Goal: Use online tool/utility

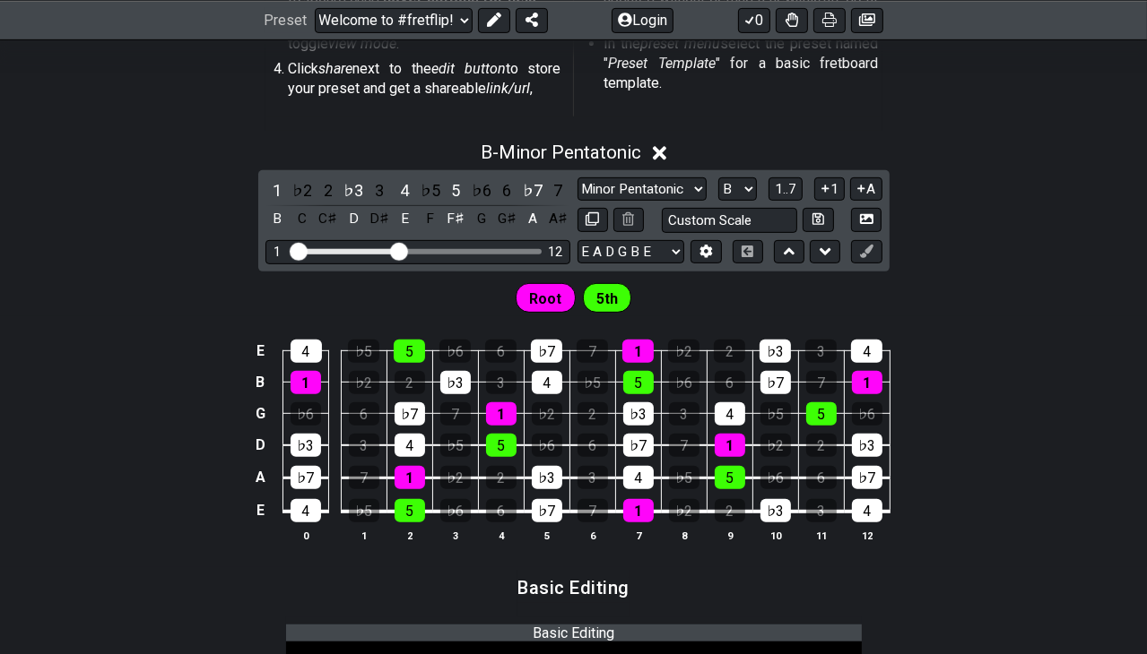
scroll to position [629, 0]
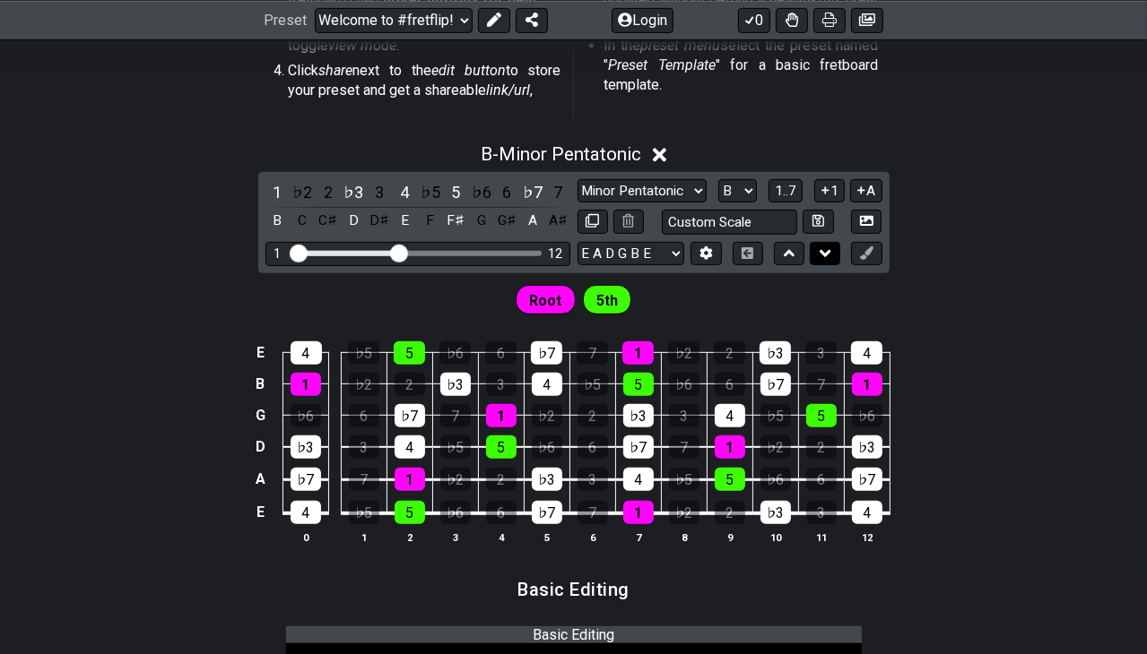
click at [818, 255] on button at bounding box center [824, 254] width 30 height 24
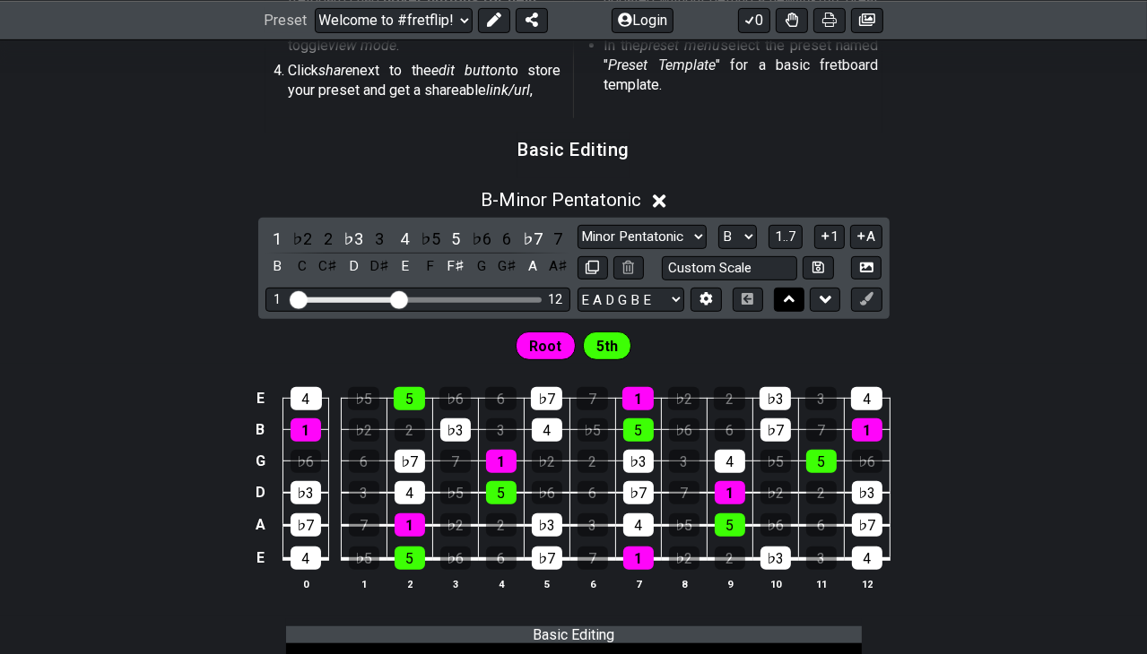
click at [785, 301] on icon at bounding box center [789, 299] width 12 height 7
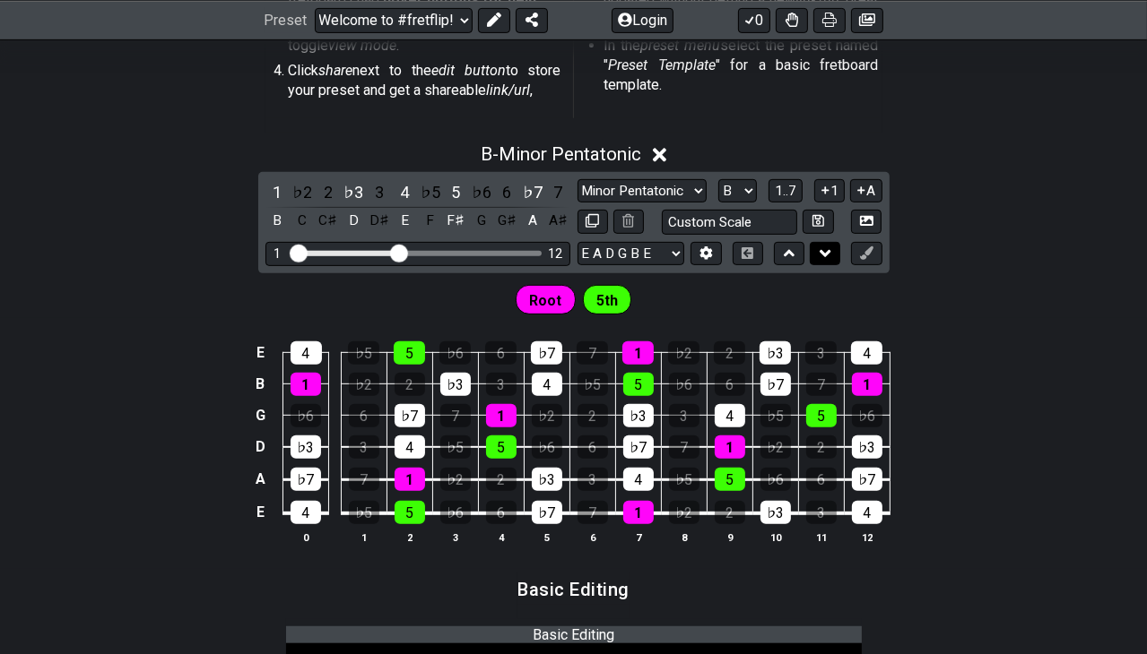
click at [821, 253] on icon at bounding box center [825, 253] width 12 height 7
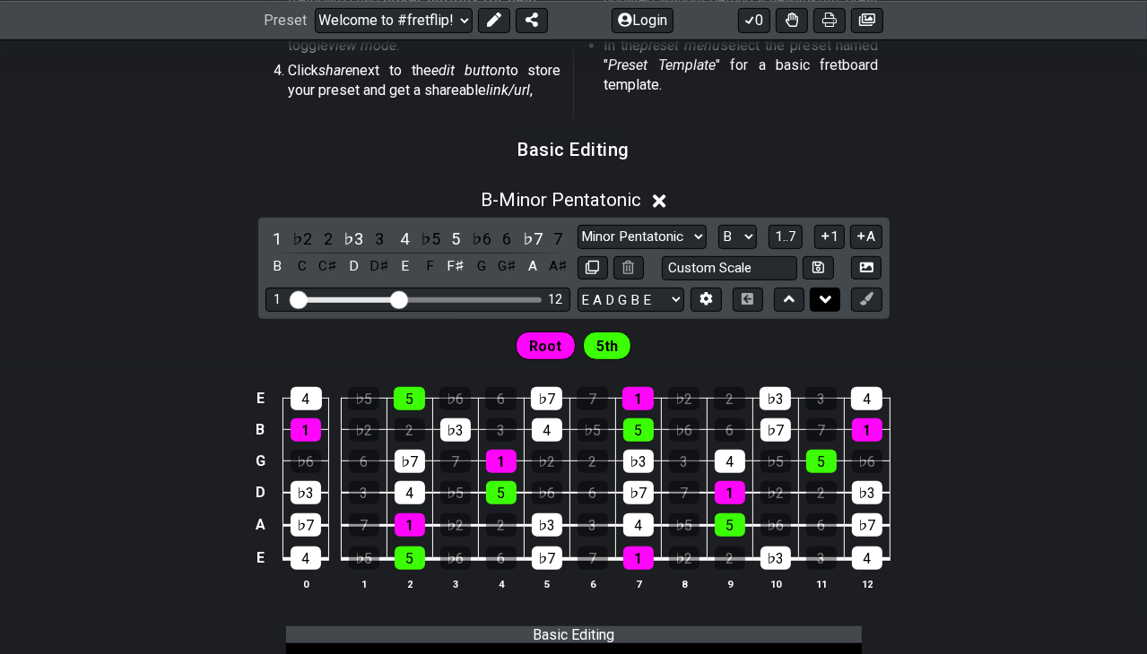
click at [816, 290] on button at bounding box center [824, 300] width 30 height 24
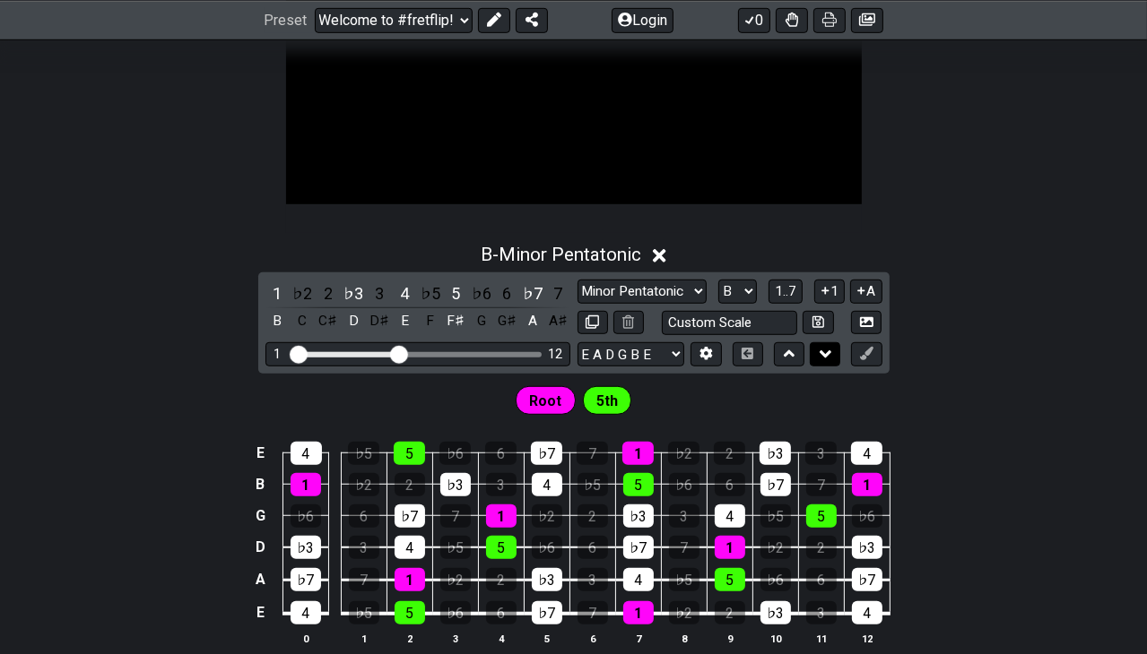
scroll to position [954, 0]
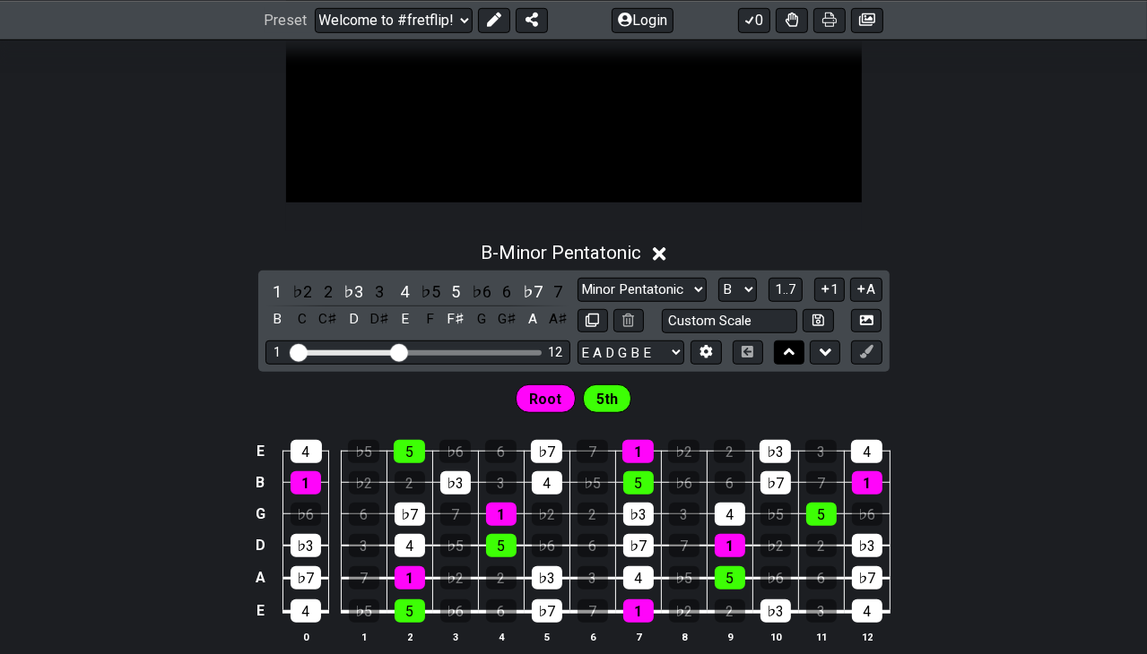
click at [791, 357] on icon at bounding box center [789, 352] width 12 height 18
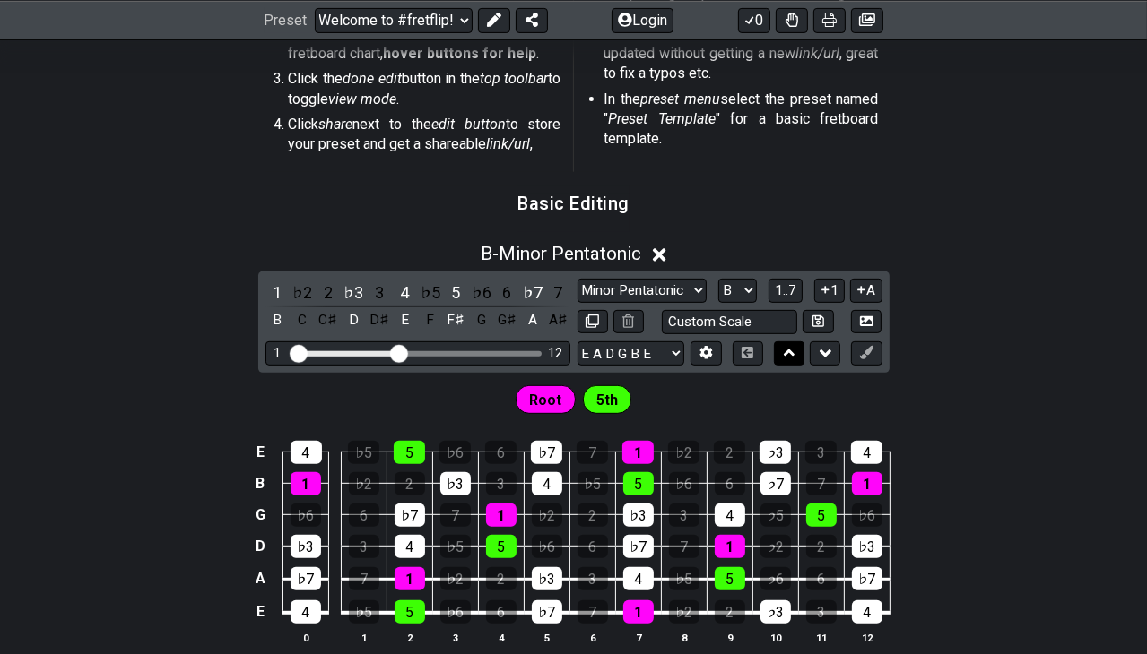
click at [791, 357] on icon at bounding box center [789, 353] width 12 height 18
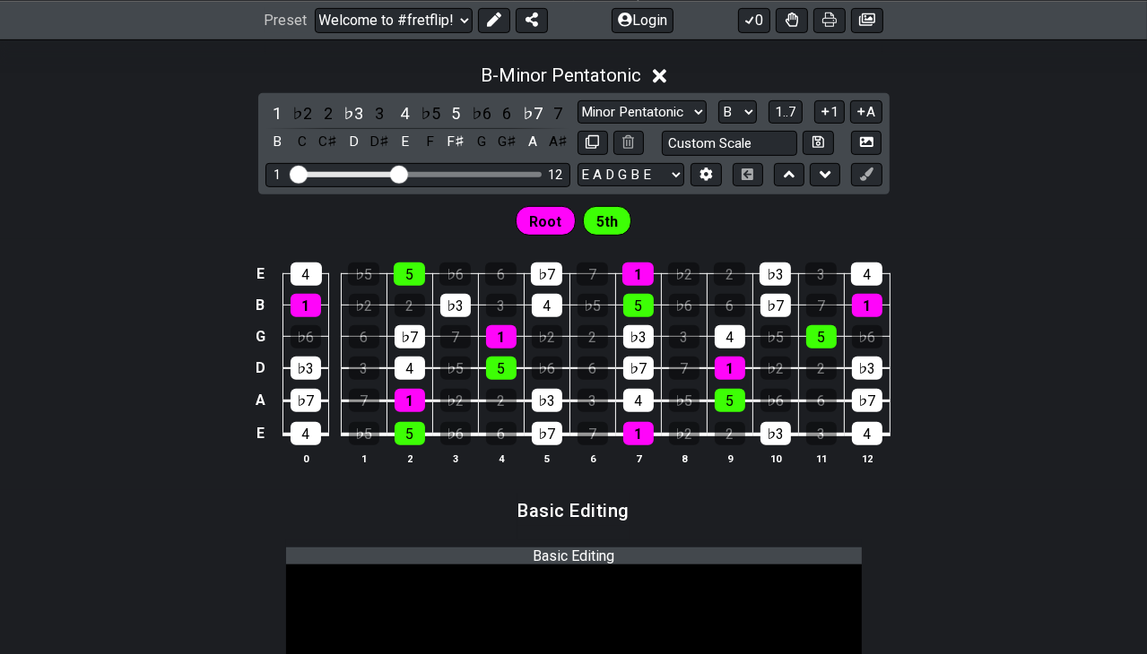
scroll to position [702, 0]
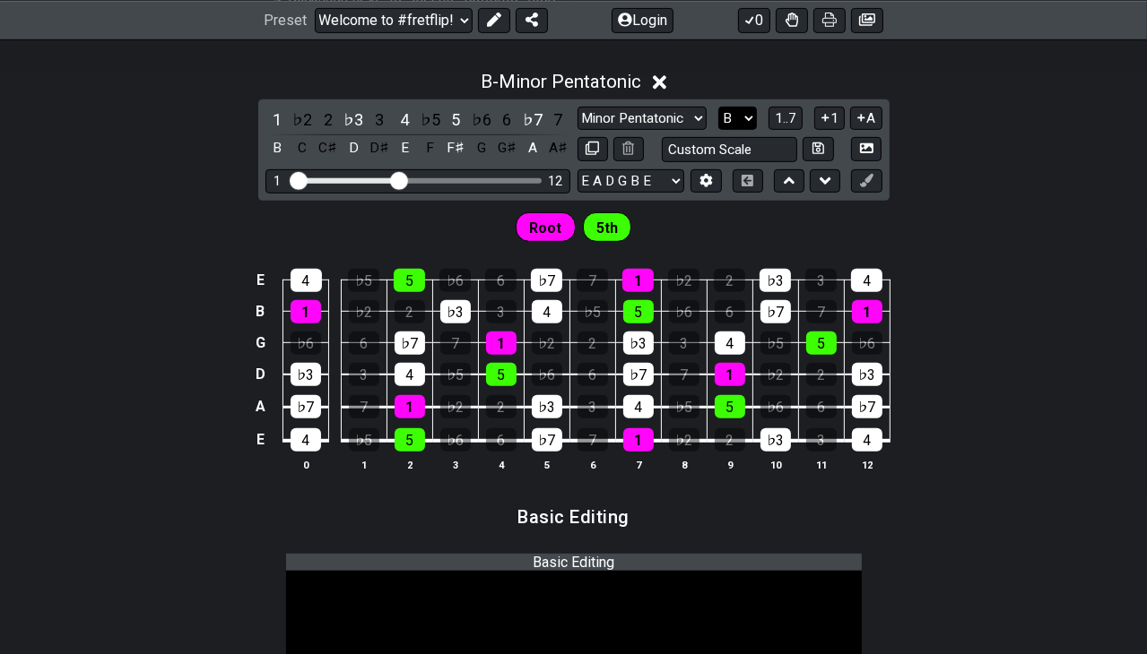
click at [742, 119] on select "A♭ A A♯ B♭ B C C♯ D♭ D D♯ E♭ E F F♯ G♭ G G♯" at bounding box center [737, 119] width 39 height 24
select select "C#"
click at [718, 107] on select "A♭ A A♯ B♭ B C C♯ D♭ D D♯ E♭ E F F♯ G♭ G G♯" at bounding box center [737, 119] width 39 height 24
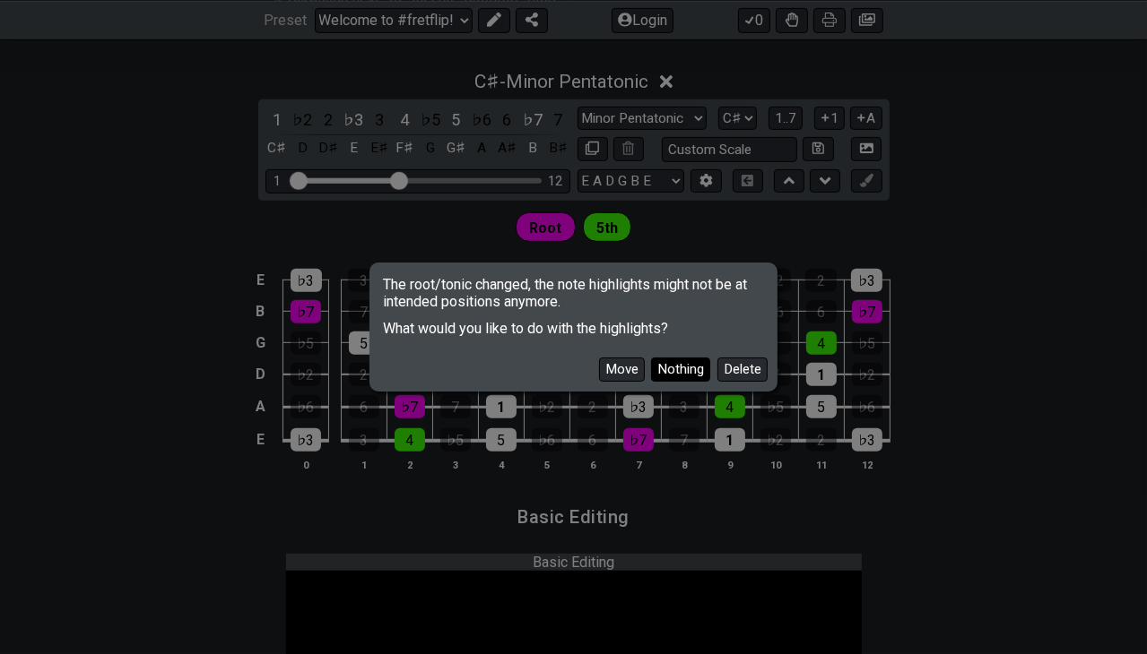
click at [672, 368] on button "Nothing" at bounding box center [680, 370] width 59 height 24
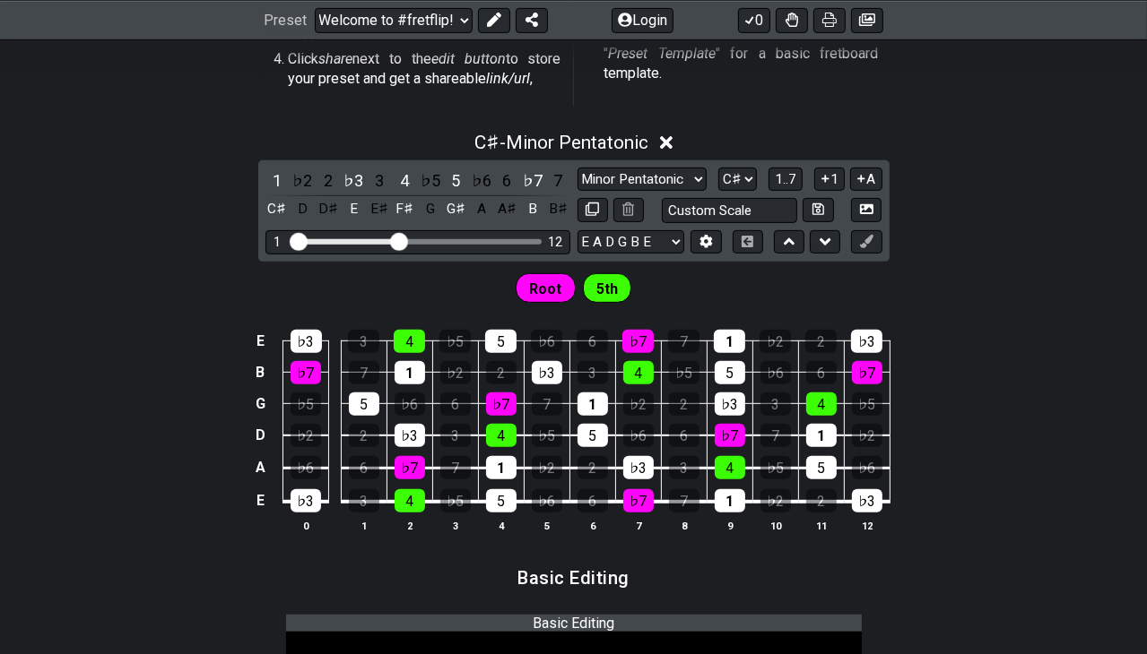
scroll to position [639, 0]
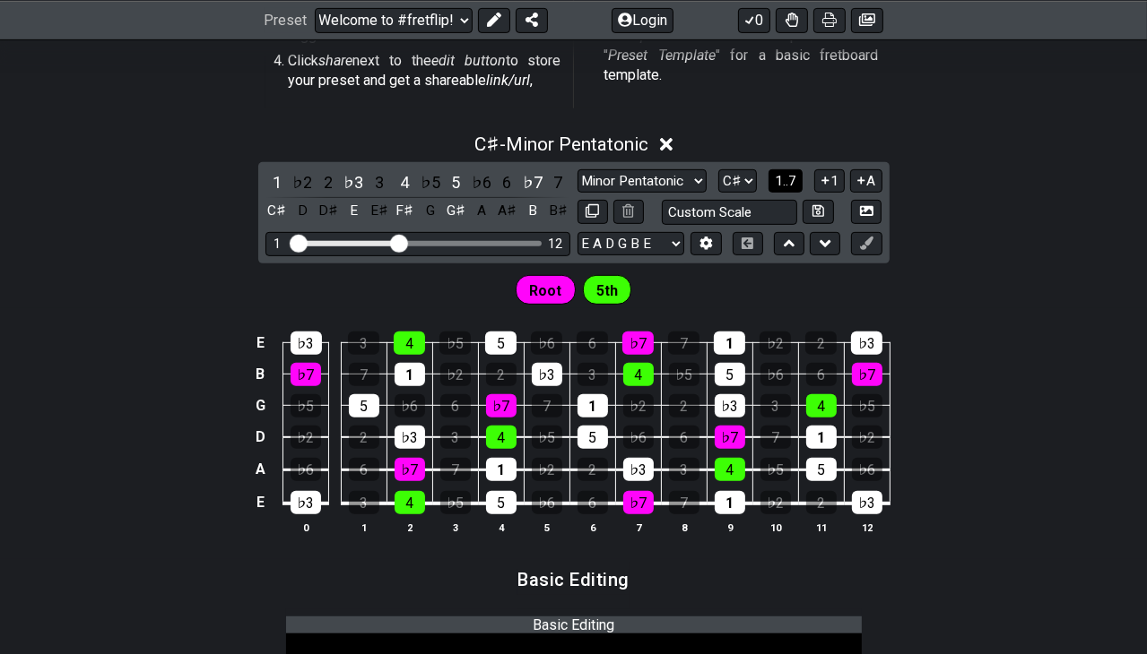
click at [781, 188] on button "1..7" at bounding box center [785, 181] width 34 height 24
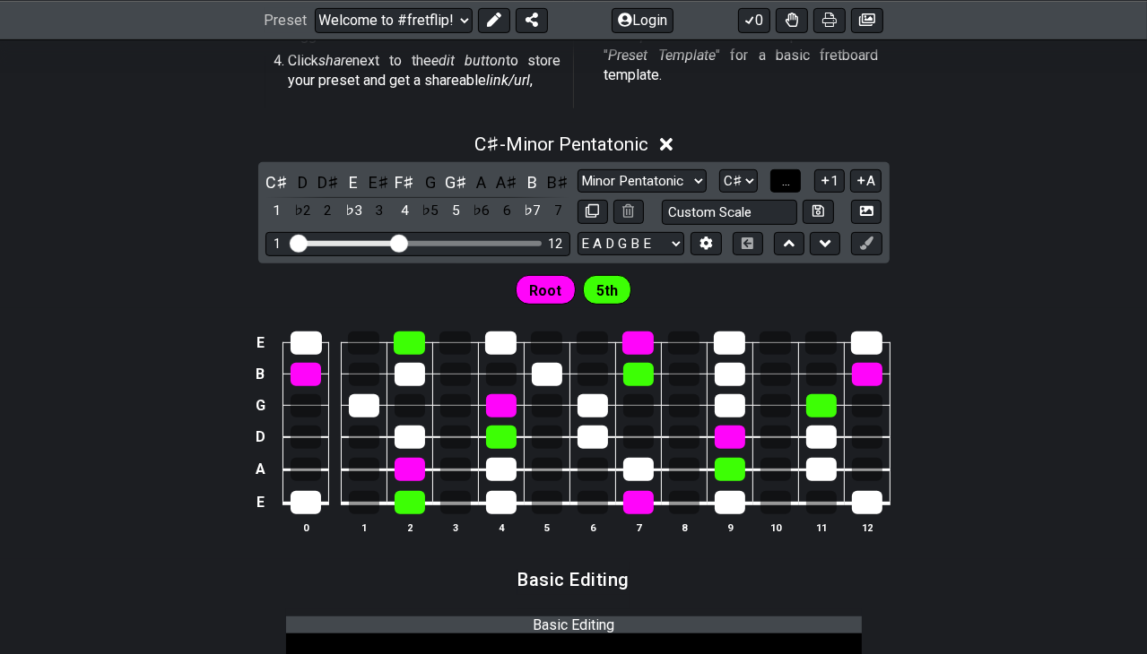
click at [781, 188] on button "..." at bounding box center [785, 181] width 30 height 24
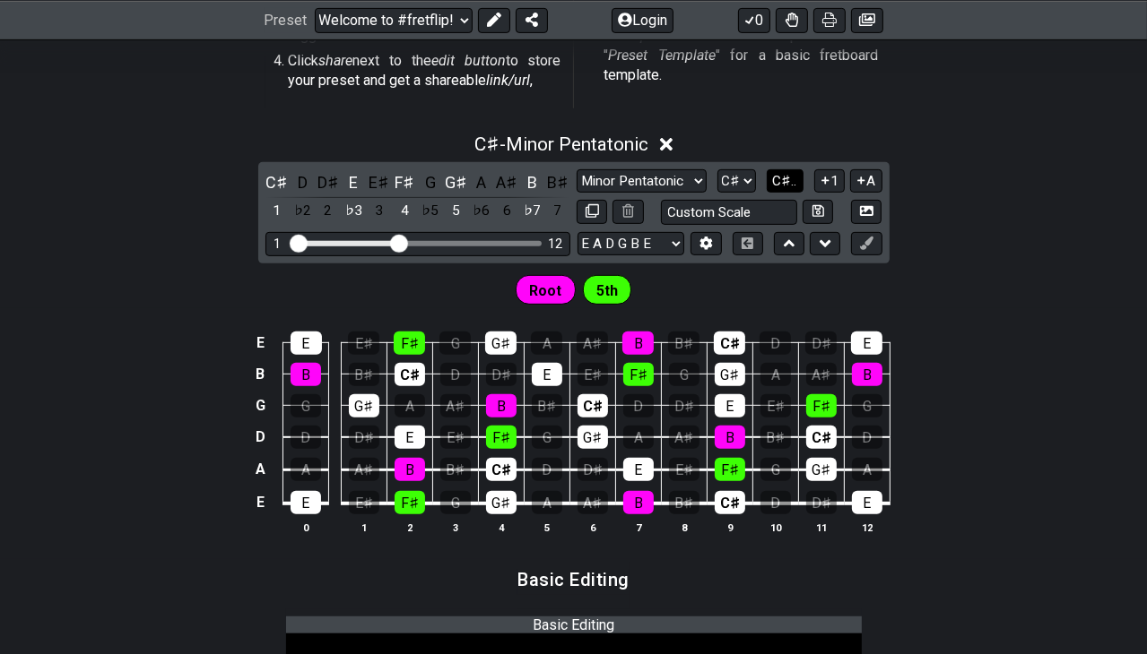
click at [782, 184] on span "C♯.." at bounding box center [785, 181] width 24 height 16
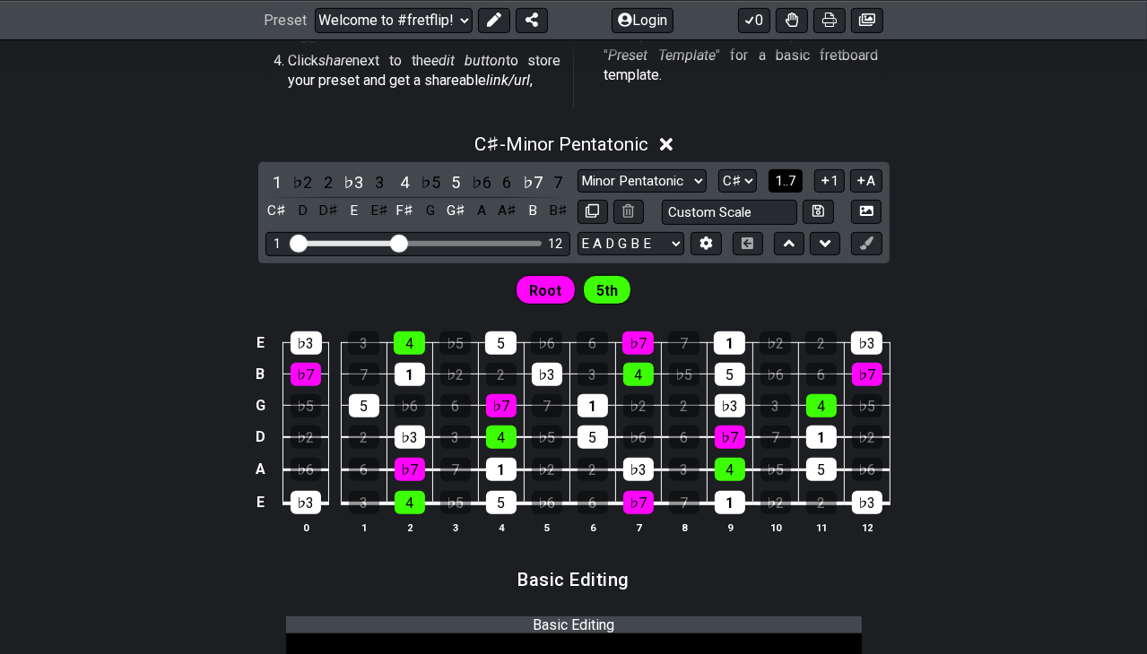
click at [779, 182] on span "1..7" at bounding box center [785, 181] width 22 height 16
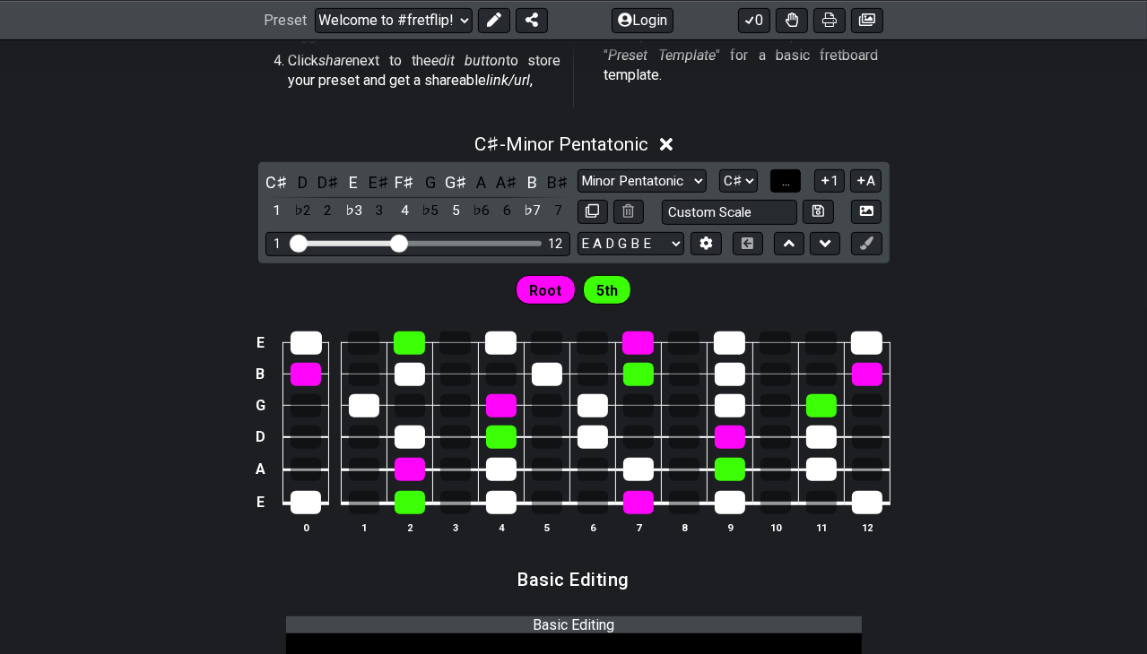
click at [779, 182] on button "..." at bounding box center [785, 181] width 30 height 24
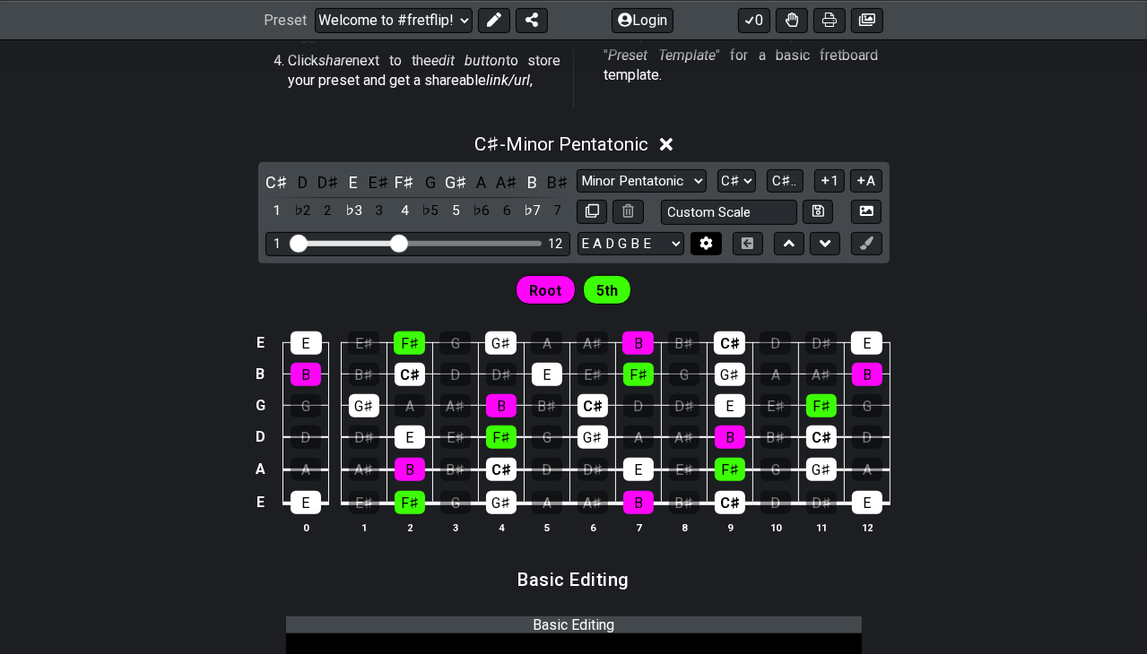
click at [707, 241] on icon at bounding box center [705, 243] width 13 height 13
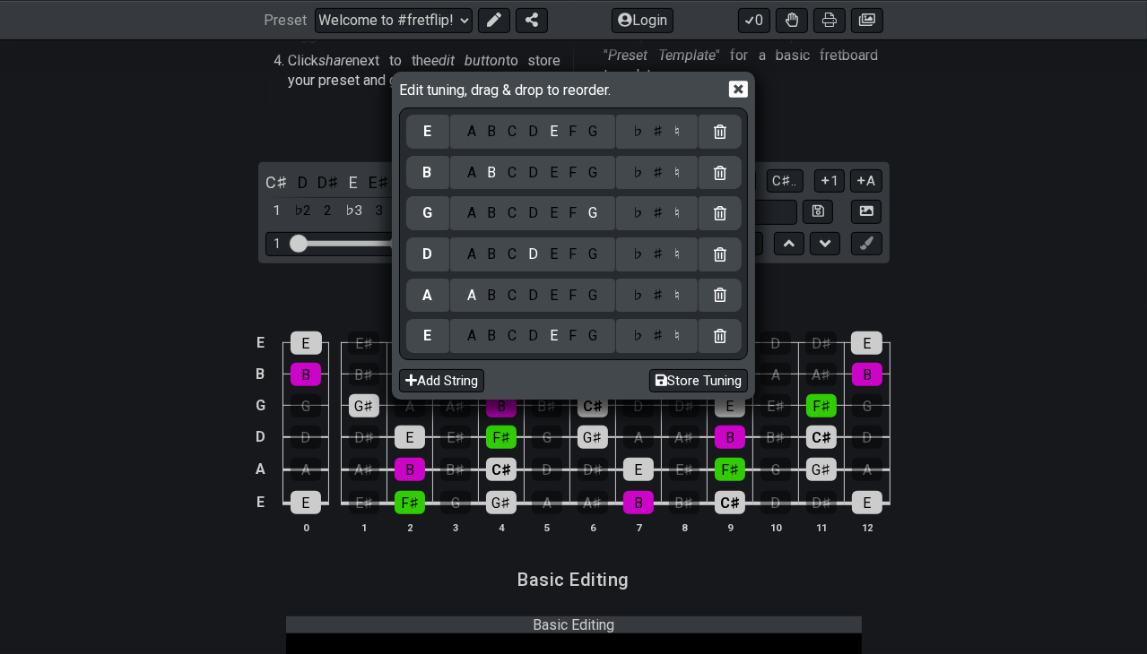
click at [740, 91] on icon at bounding box center [738, 89] width 19 height 19
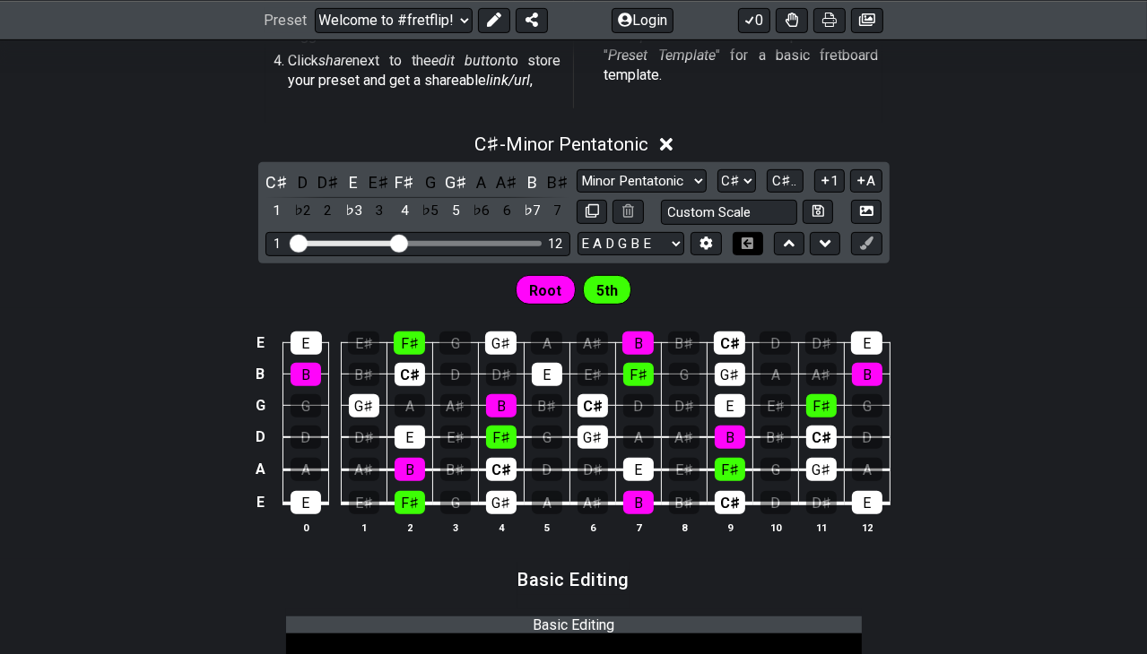
click at [748, 245] on icon at bounding box center [747, 244] width 12 height 12
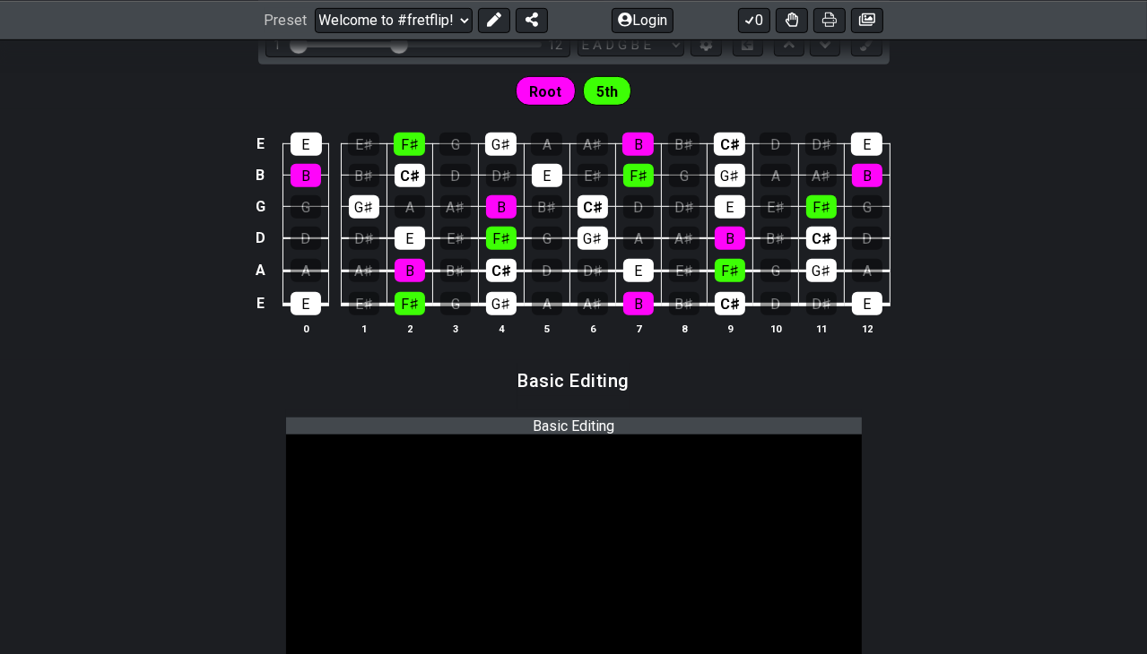
scroll to position [806, 0]
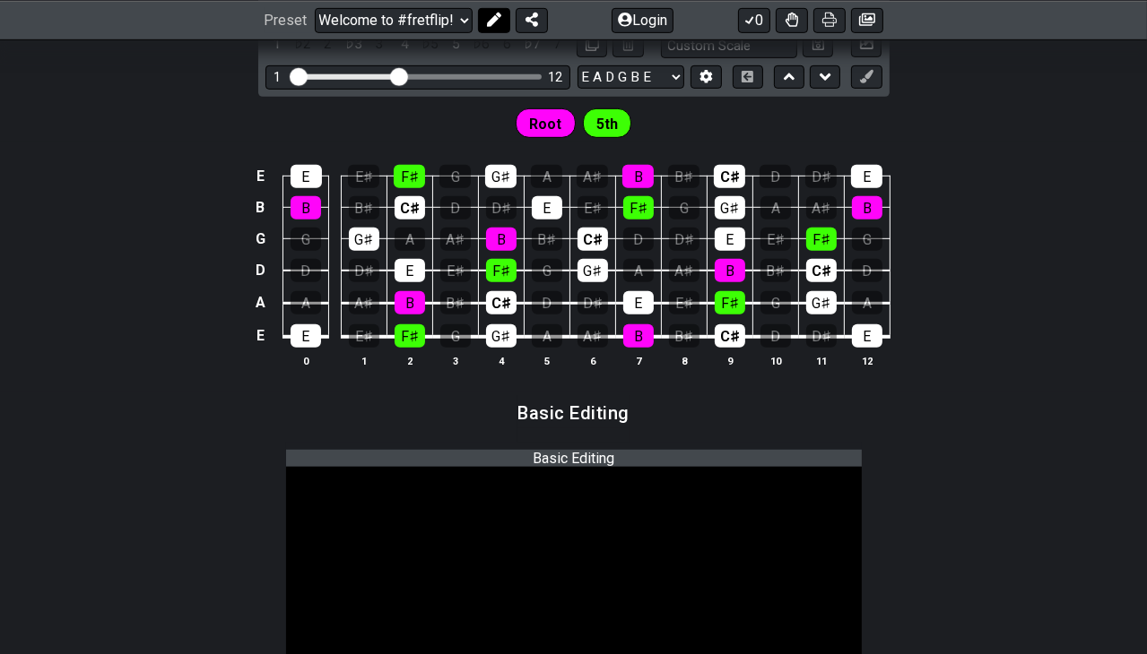
click at [491, 28] on button at bounding box center [494, 19] width 32 height 25
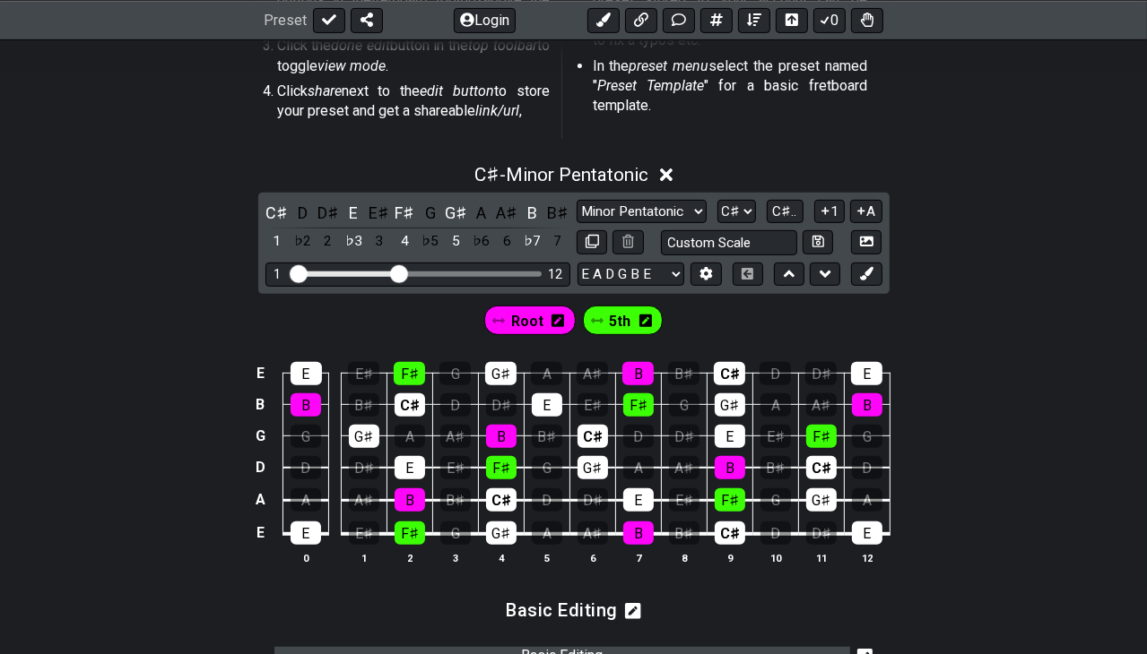
scroll to position [605, 0]
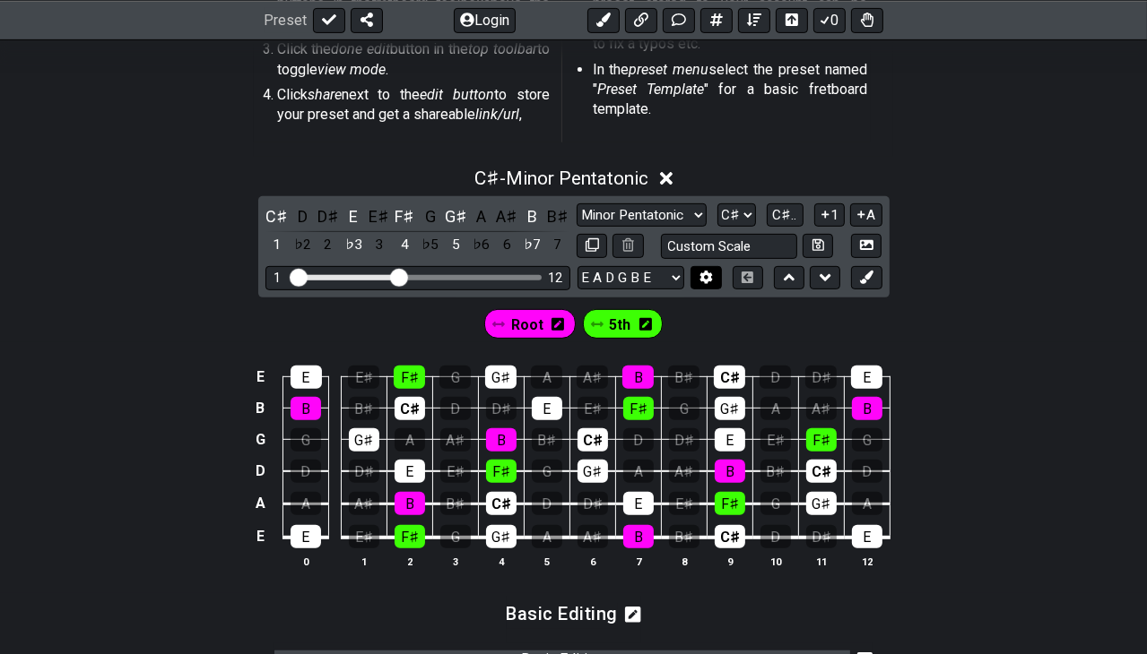
click at [704, 277] on icon at bounding box center [706, 277] width 13 height 13
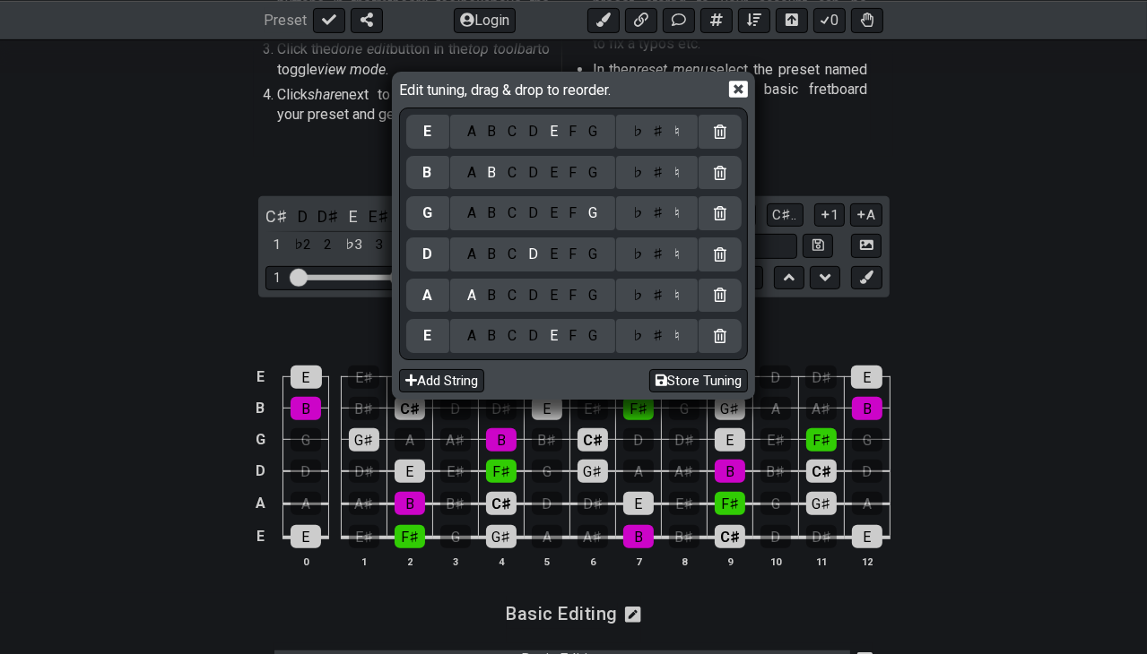
click at [738, 91] on icon at bounding box center [738, 89] width 19 height 17
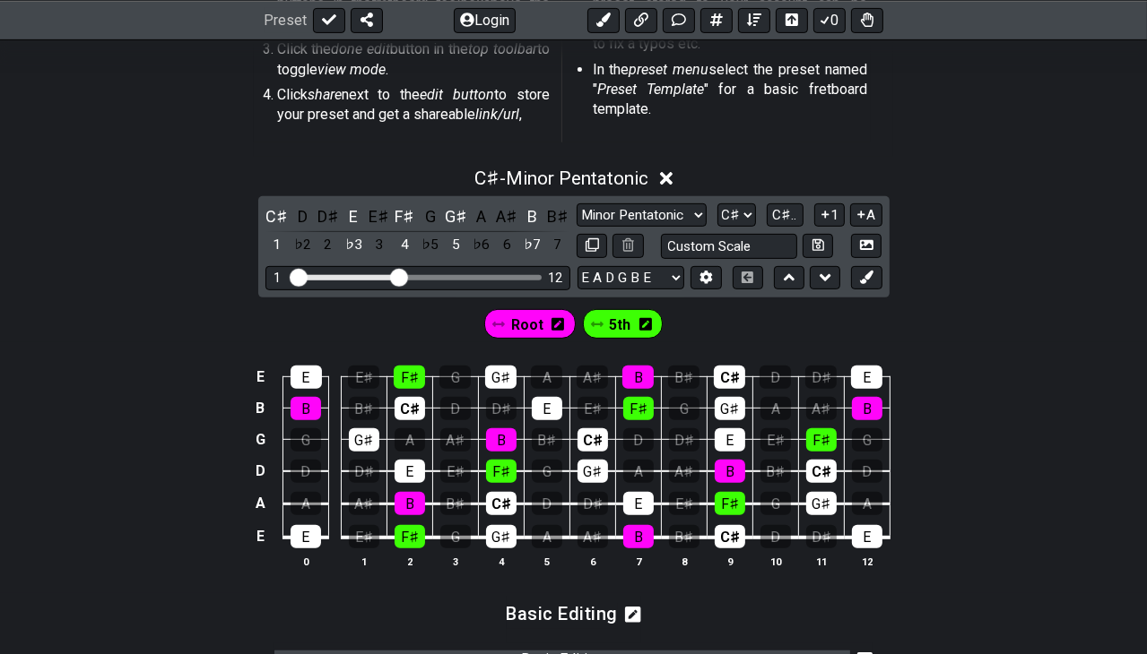
scroll to position [0, 0]
